Goal: Find specific page/section: Find specific page/section

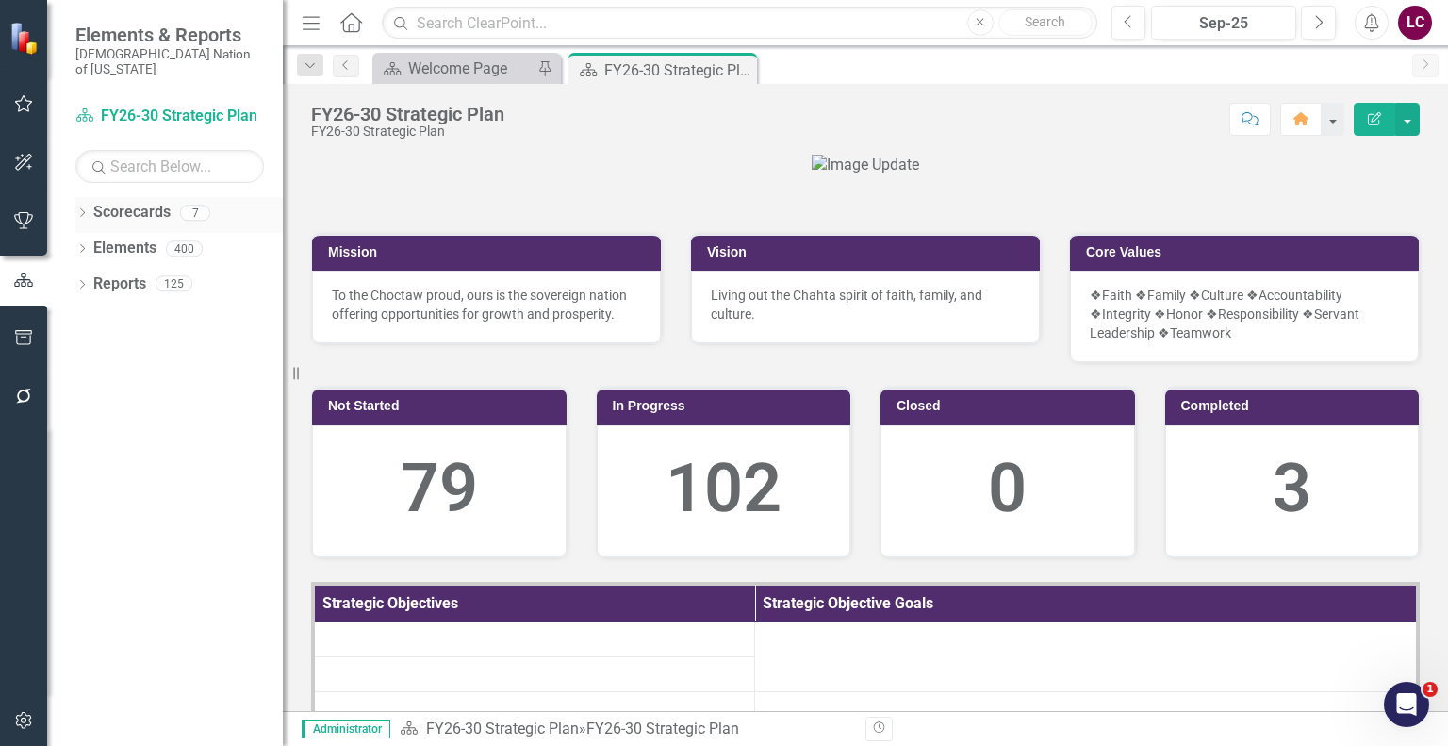
click at [83, 209] on icon "Dropdown" at bounding box center [81, 214] width 13 height 10
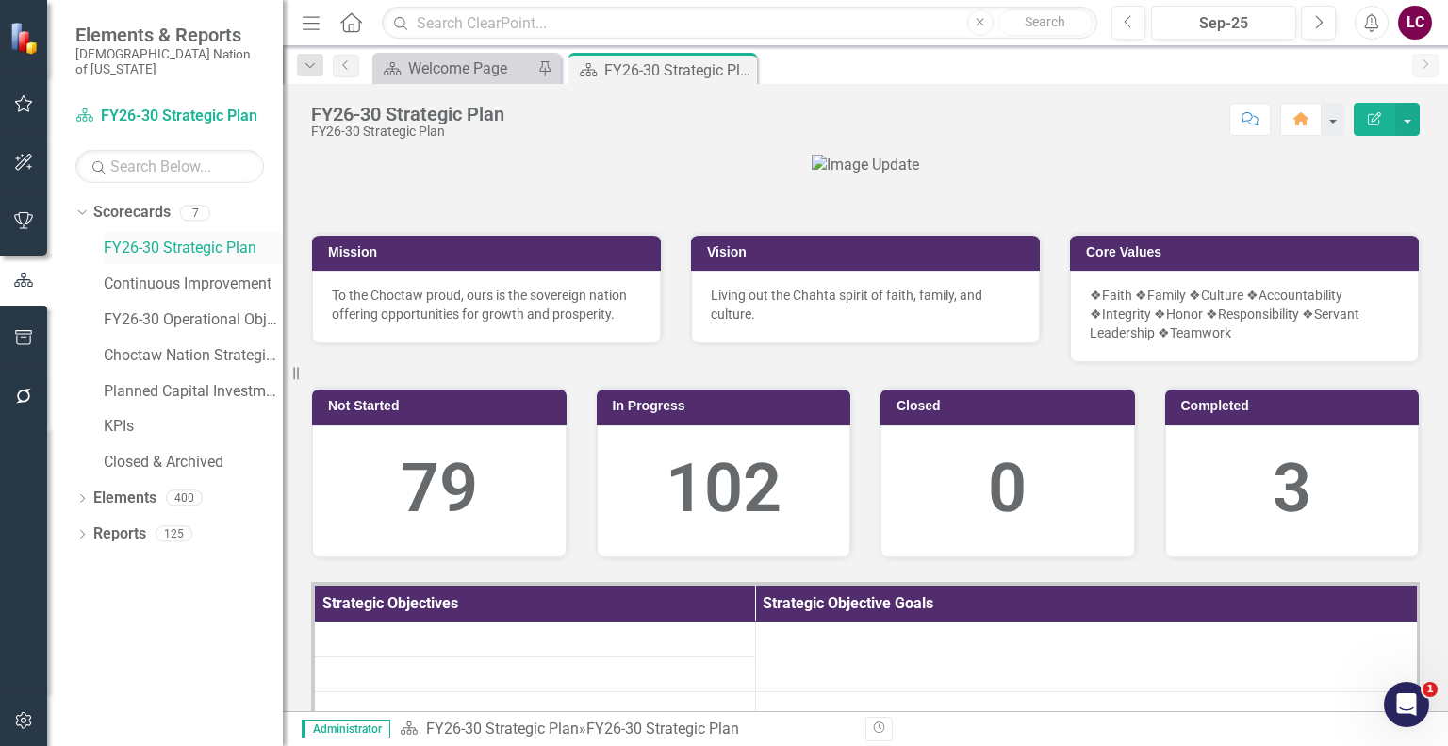
click at [172, 238] on link "FY26-30 Strategic Plan" at bounding box center [193, 249] width 179 height 22
click at [139, 487] on link "Elements" at bounding box center [124, 498] width 63 height 22
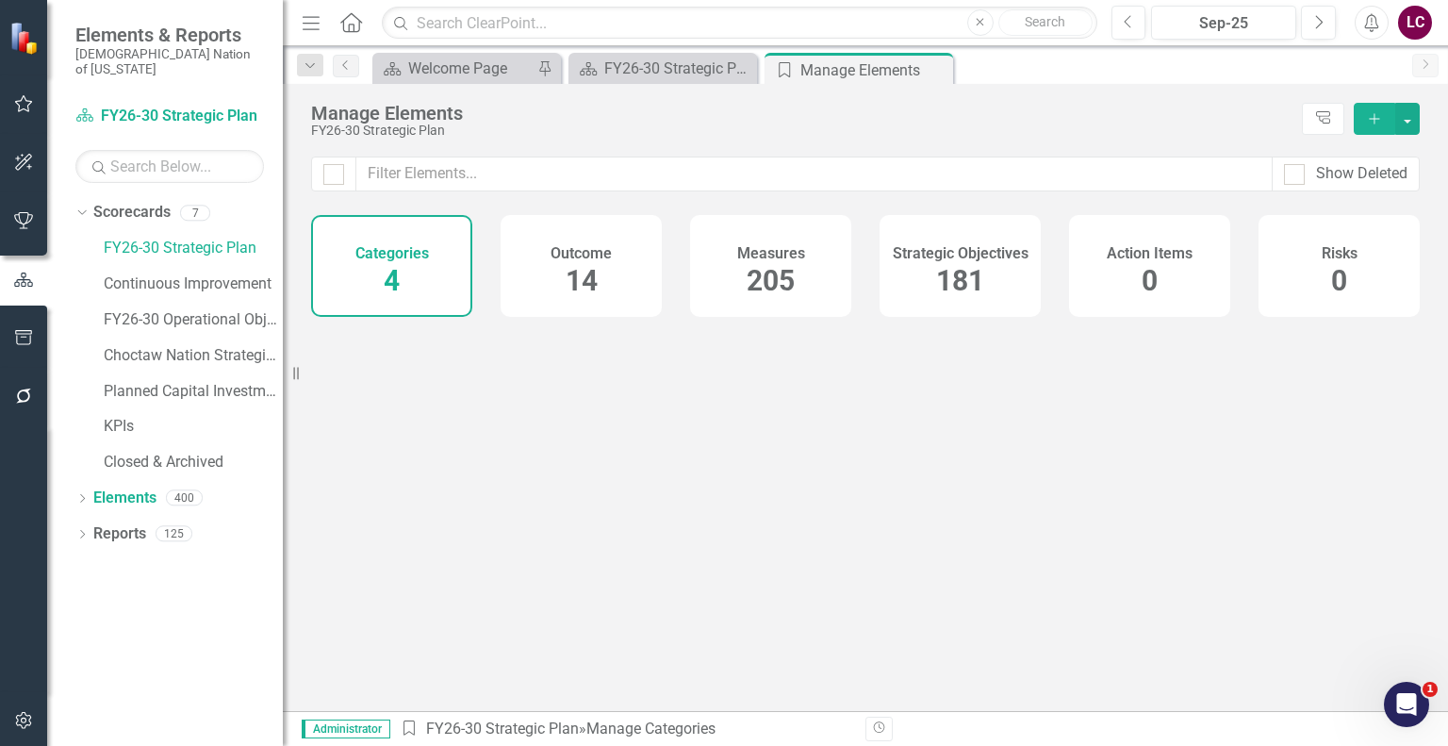
click at [950, 273] on span "181" at bounding box center [960, 280] width 48 height 33
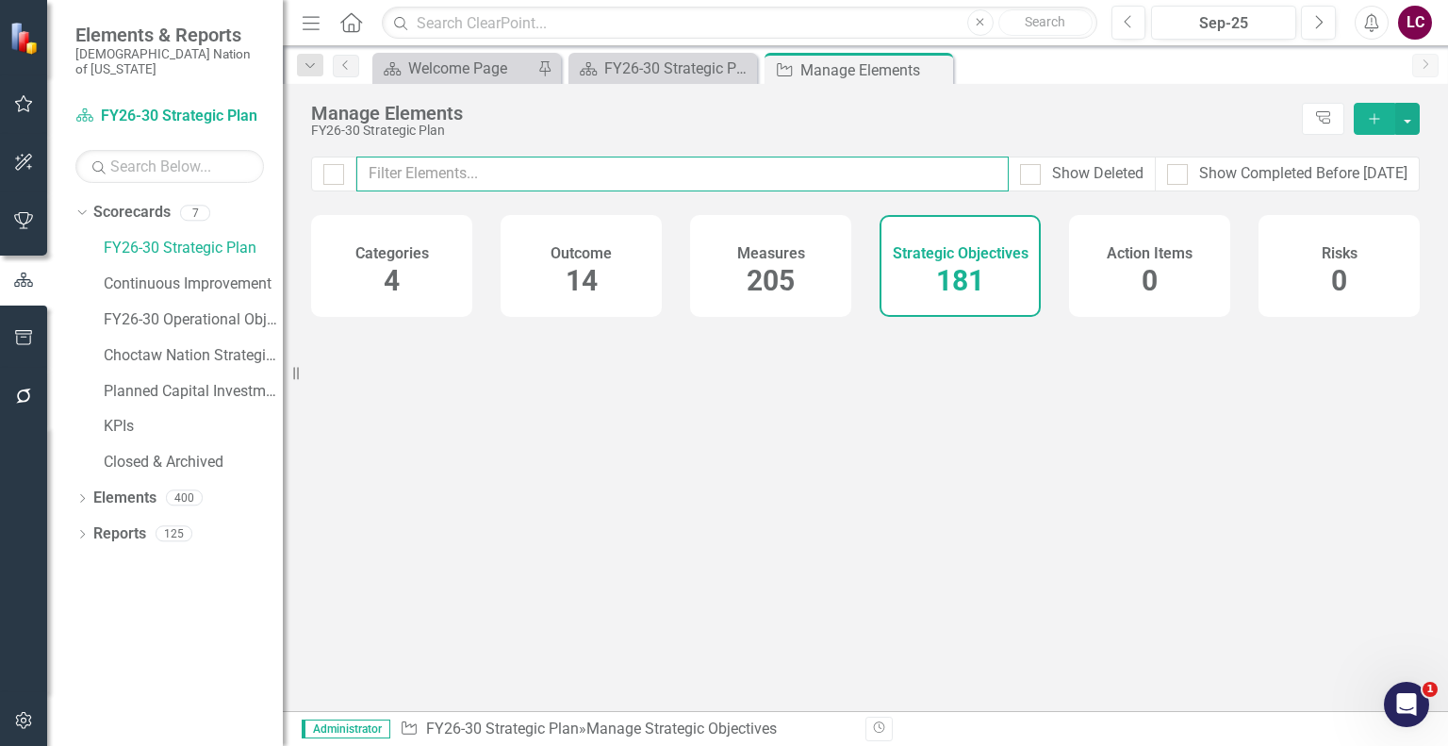
click at [888, 178] on input "text" at bounding box center [682, 173] width 652 height 35
type input "c"
